Goal: Information Seeking & Learning: Learn about a topic

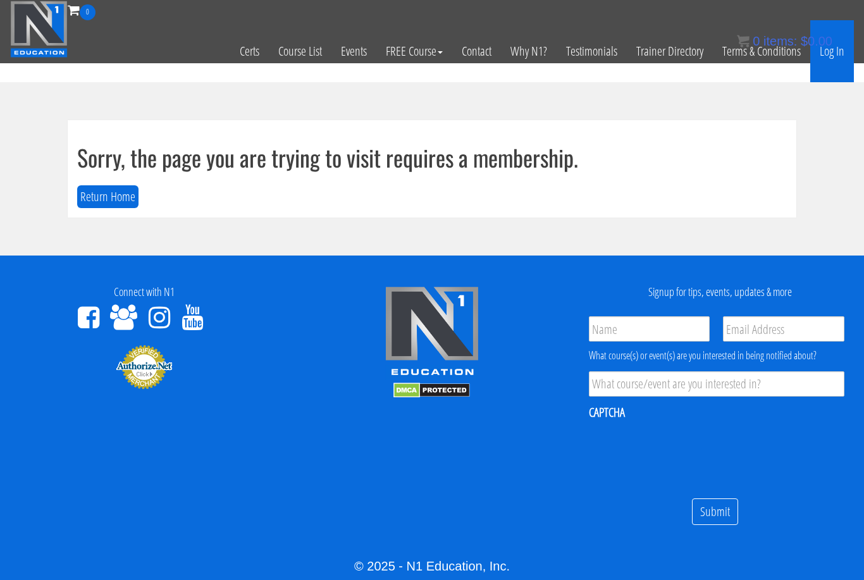
click at [839, 54] on link "Log In" at bounding box center [832, 51] width 44 height 62
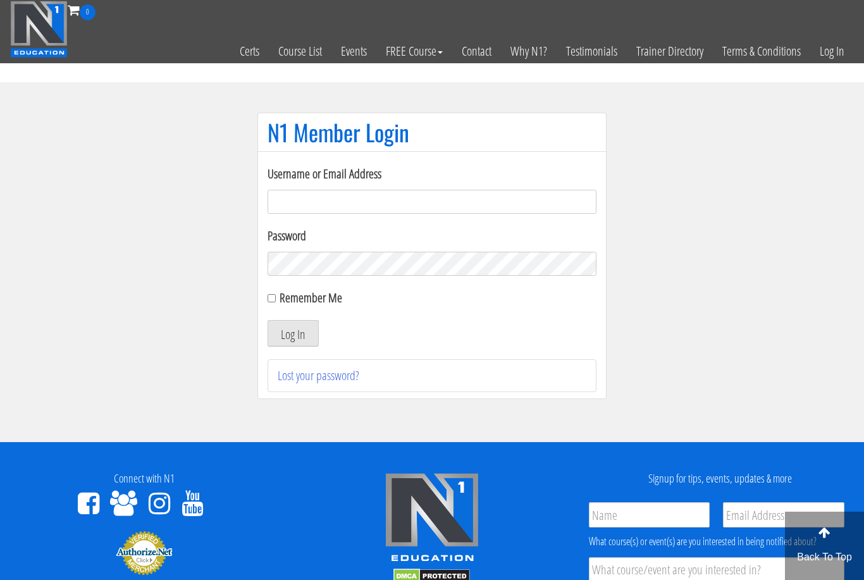
type input "alexiarwilson@icloud.com"
click at [293, 334] on button "Log In" at bounding box center [293, 333] width 51 height 27
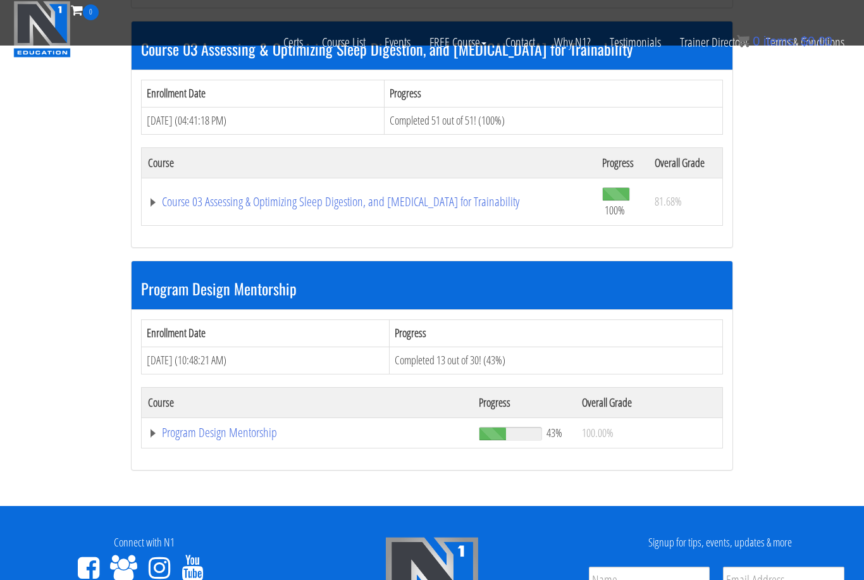
scroll to position [1209, 0]
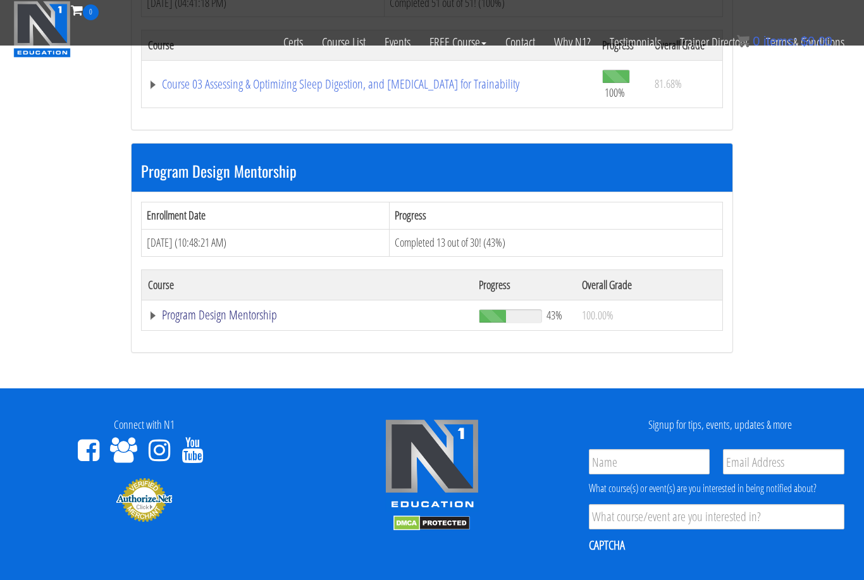
click at [240, 313] on link "Program Design Mentorship" at bounding box center [307, 315] width 318 height 13
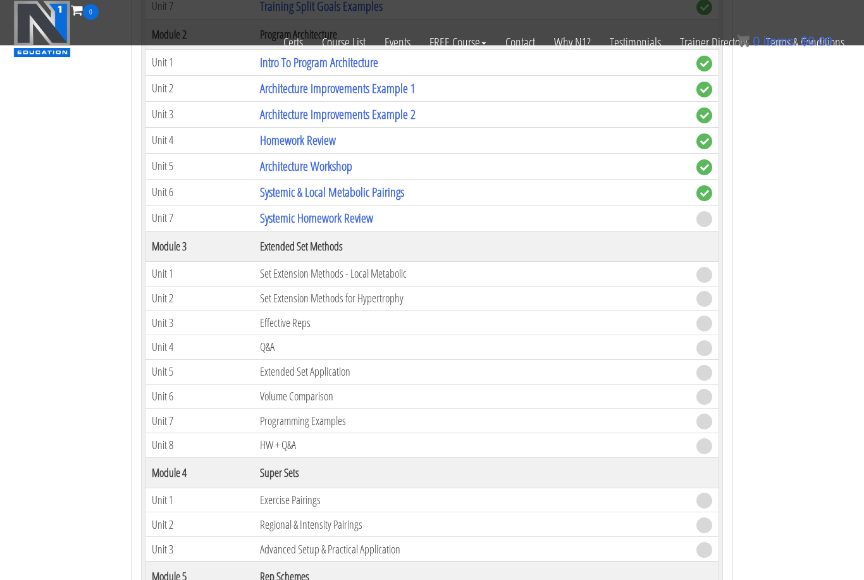
scroll to position [1723, 0]
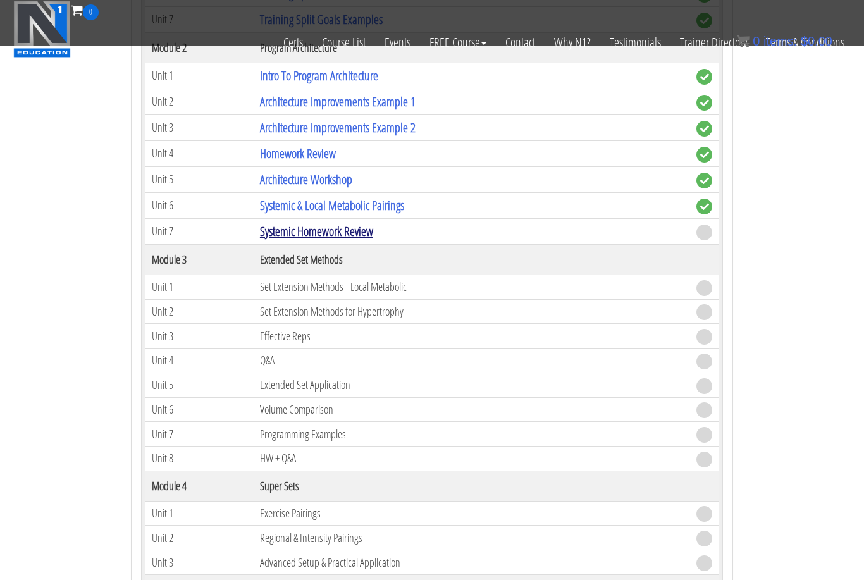
click at [362, 226] on link "Systemic Homework Review" at bounding box center [316, 231] width 113 height 17
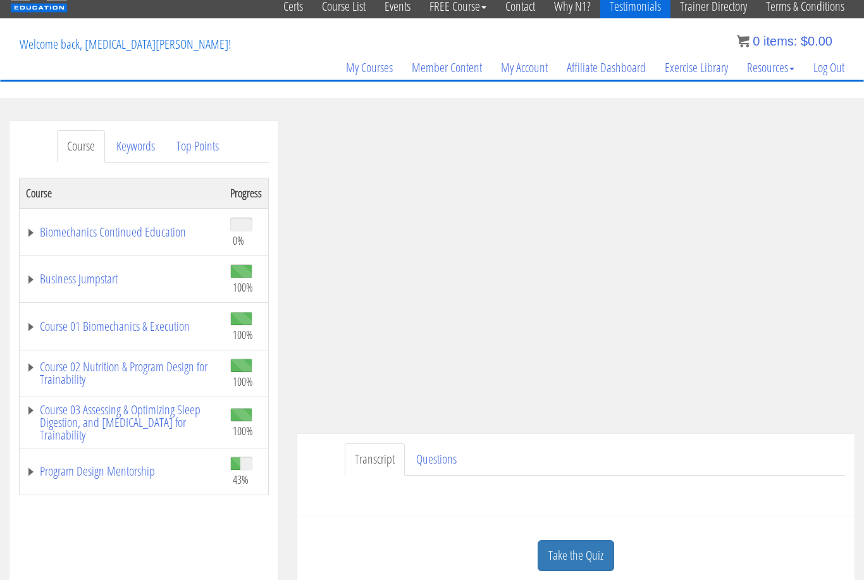
scroll to position [70, 0]
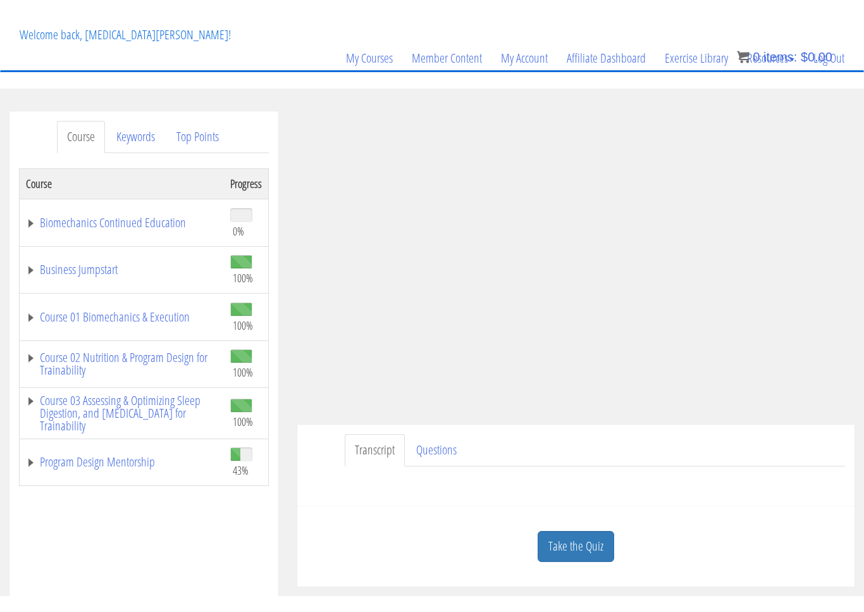
scroll to position [15, 0]
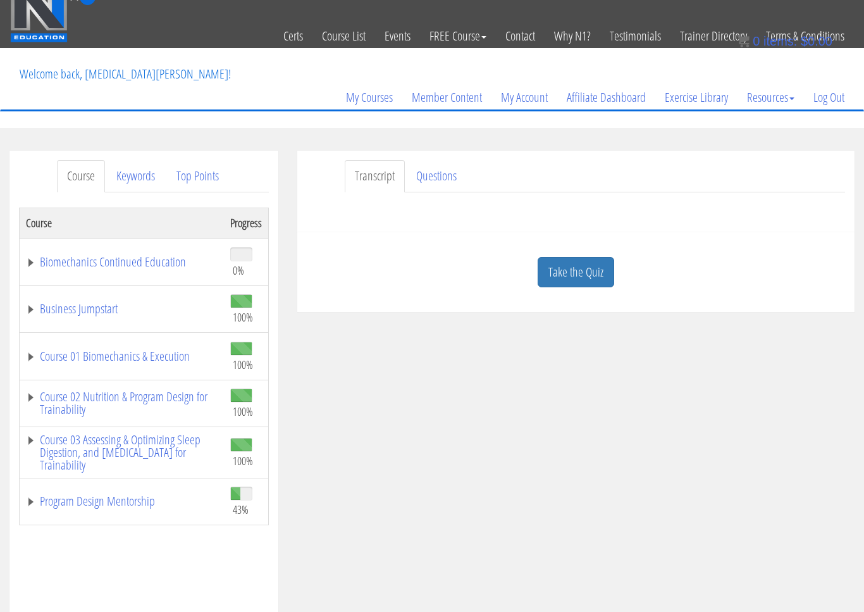
drag, startPoint x: 0, startPoint y: 0, endPoint x: -1, endPoint y: -16, distance: 15.8
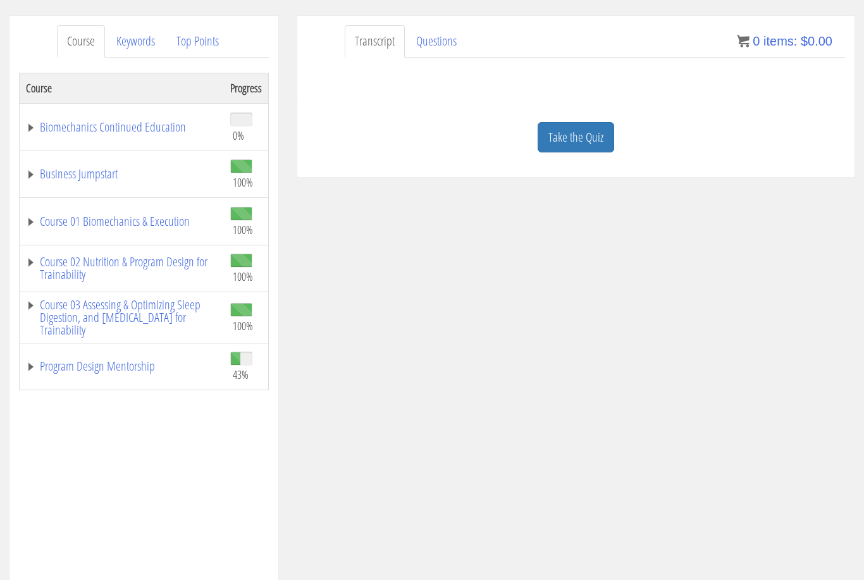
scroll to position [151, 0]
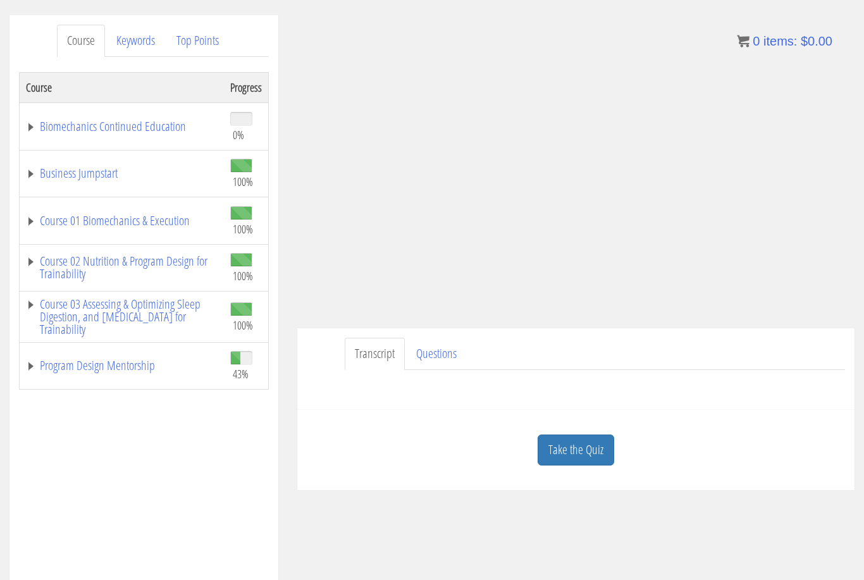
click at [600, 450] on link "Take the Quiz" at bounding box center [576, 450] width 77 height 31
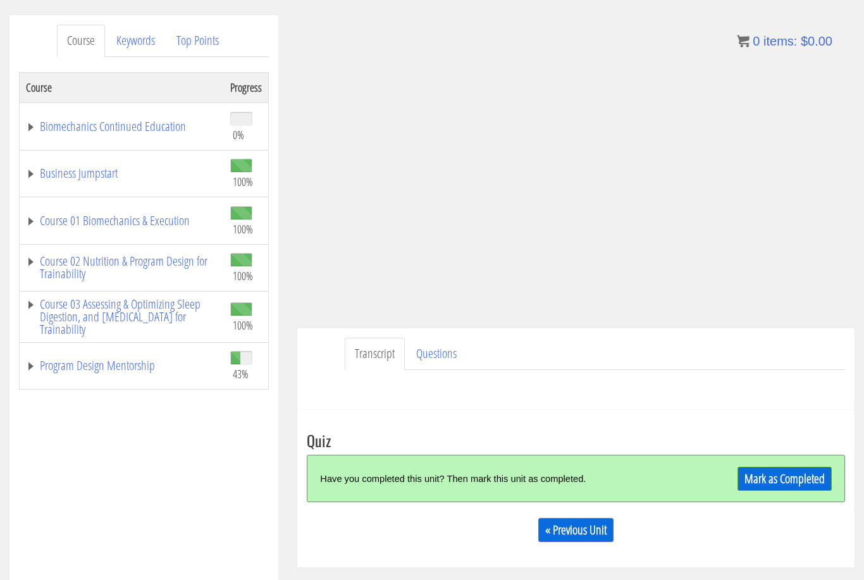
click at [751, 483] on link "Mark as Completed" at bounding box center [784, 479] width 94 height 24
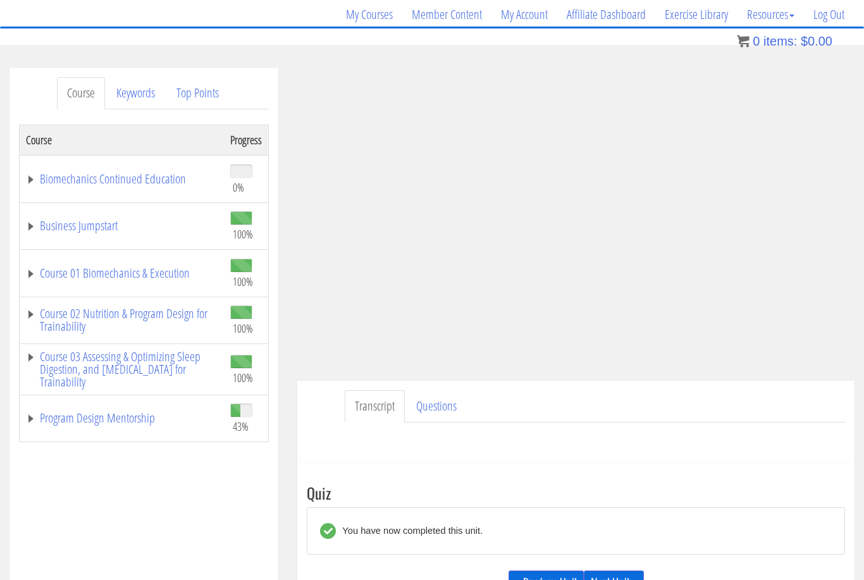
scroll to position [97, 0]
click at [109, 426] on link "Program Design Mentorship" at bounding box center [122, 419] width 192 height 13
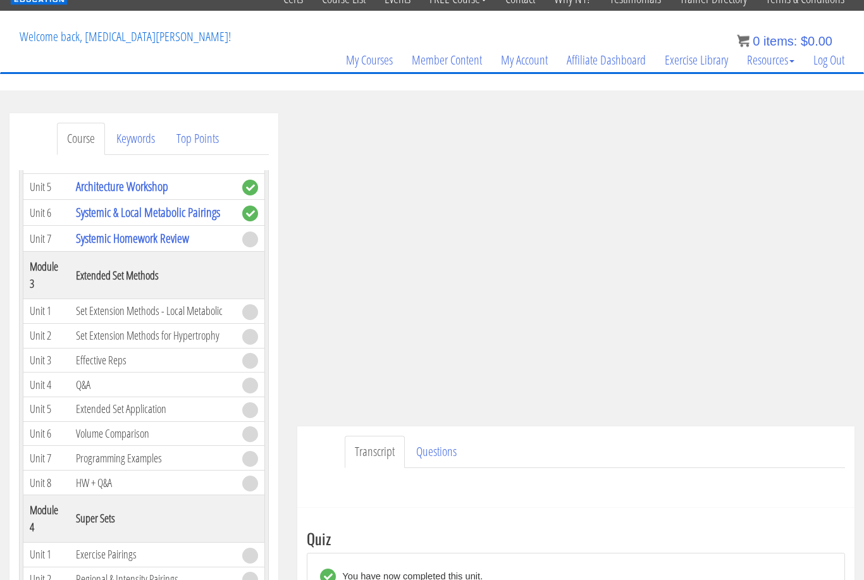
scroll to position [52, 0]
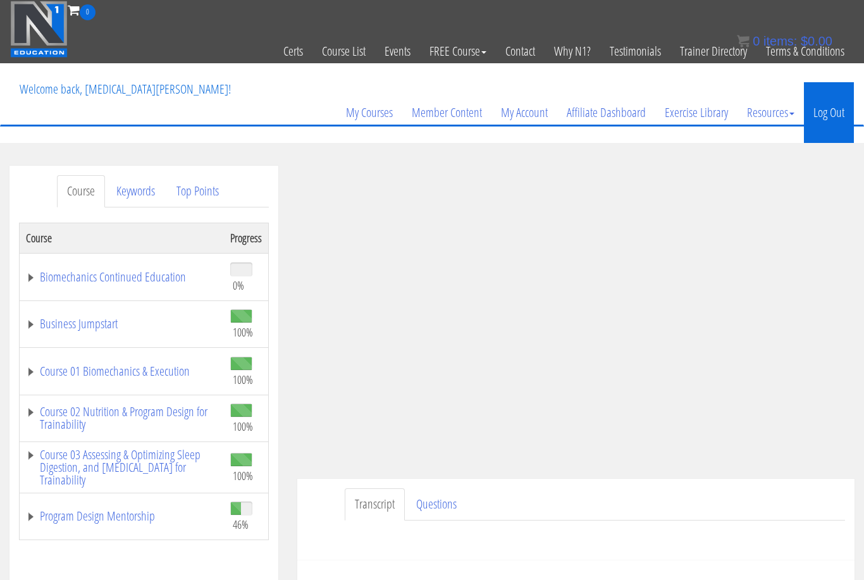
click at [834, 116] on link "Log Out" at bounding box center [829, 112] width 50 height 61
